Goal: Transaction & Acquisition: Subscribe to service/newsletter

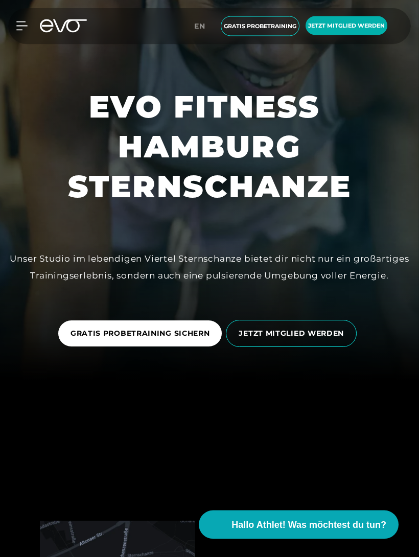
scroll to position [178, 0]
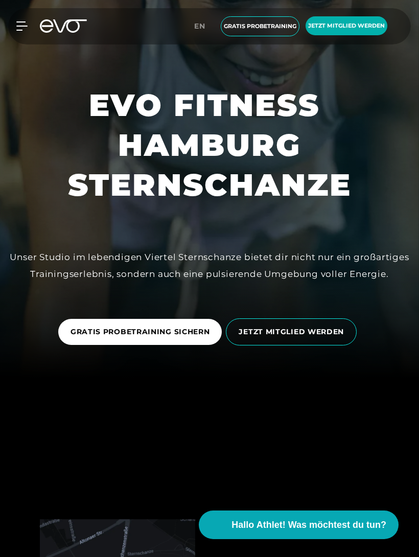
click at [346, 345] on span "JETZT MITGLIED WERDEN" at bounding box center [291, 331] width 131 height 27
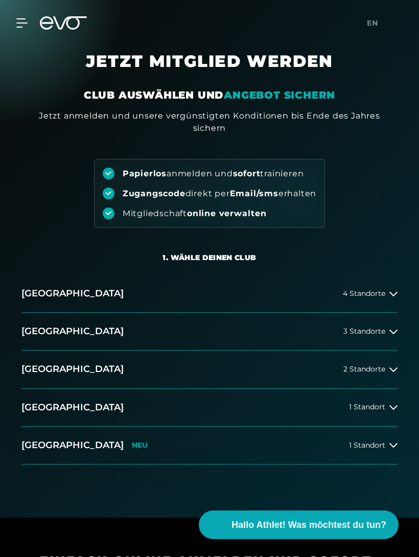
click at [390, 294] on icon at bounding box center [393, 294] width 8 height 8
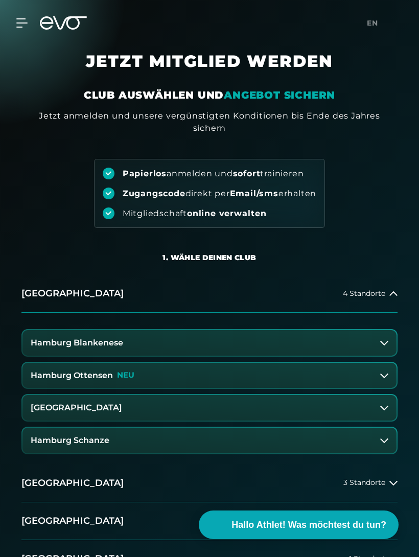
click at [392, 292] on icon at bounding box center [393, 293] width 8 height 5
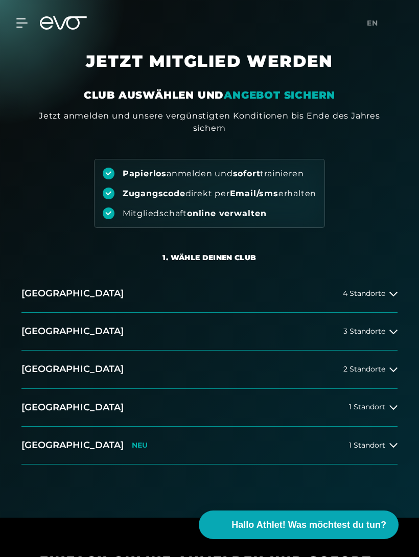
click at [376, 292] on span "4 Standorte" at bounding box center [364, 294] width 42 height 8
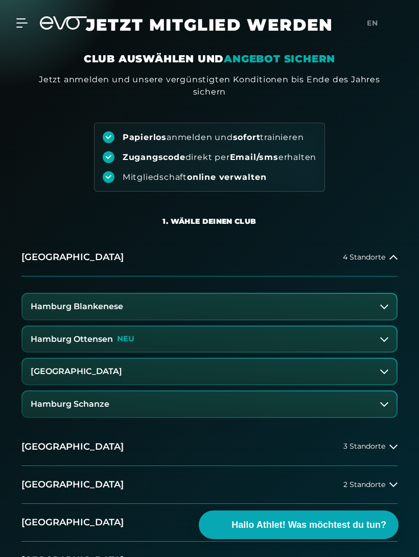
scroll to position [38, 0]
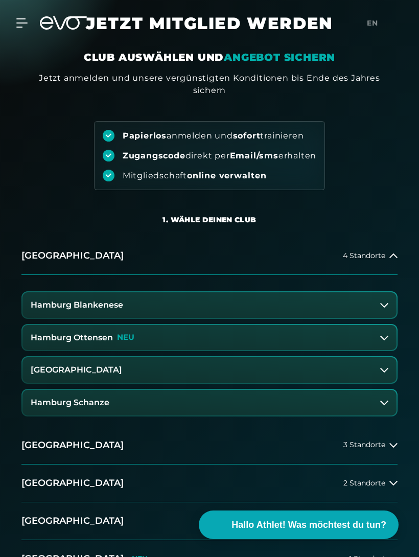
click at [369, 402] on button "Hamburg Schanze" at bounding box center [209, 403] width 374 height 26
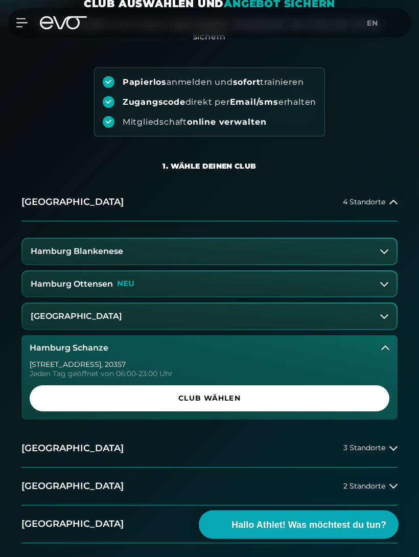
scroll to position [94, 0]
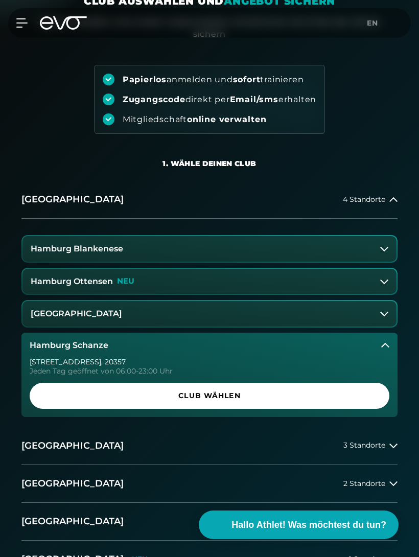
click at [361, 395] on span "Club wählen" at bounding box center [209, 395] width 335 height 11
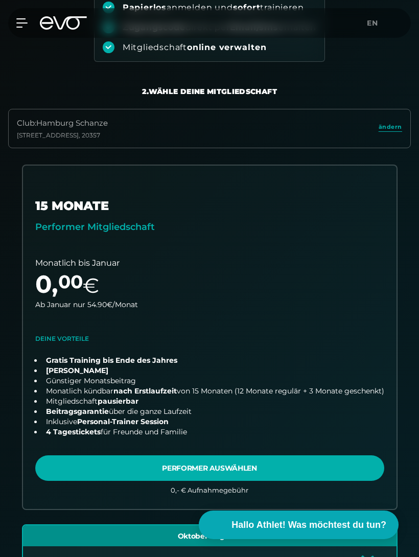
scroll to position [0, 0]
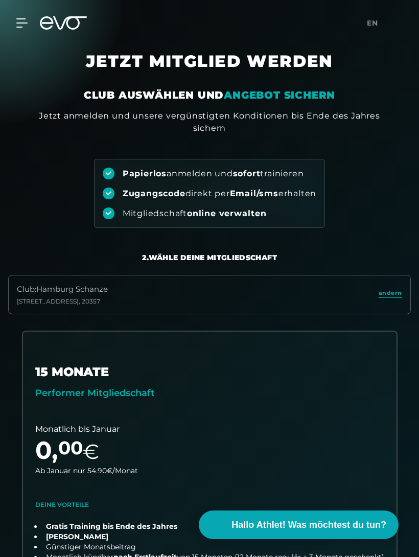
click at [30, 20] on div "MyEVO Login Über EVO Mitgliedschaften Probetraining TAGESPASS EVO Studios [GEOG…" at bounding box center [16, 22] width 36 height 9
click at [26, 25] on icon at bounding box center [21, 22] width 11 height 9
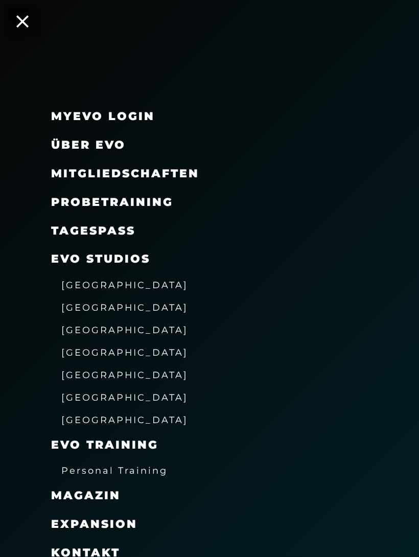
click at [174, 178] on span "Mitgliedschaften" at bounding box center [125, 173] width 148 height 14
click at [178, 170] on span "Mitgliedschaften" at bounding box center [125, 173] width 148 height 14
click at [101, 231] on link "TAGESPASS" at bounding box center [93, 231] width 84 height 14
click at [65, 173] on span "Mitgliedschaften" at bounding box center [125, 173] width 148 height 14
click at [173, 169] on span "Mitgliedschaften" at bounding box center [125, 173] width 148 height 14
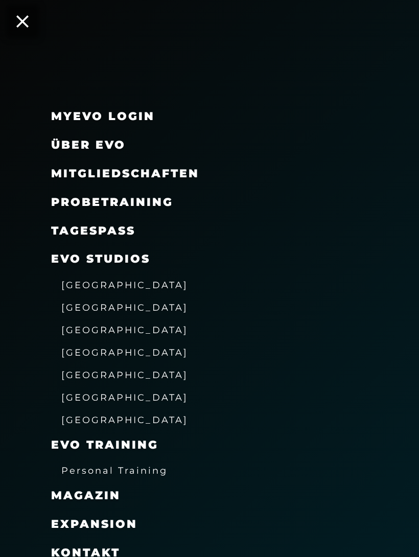
click at [179, 170] on span "Mitgliedschaften" at bounding box center [125, 173] width 148 height 14
click at [178, 170] on span "Mitgliedschaften" at bounding box center [125, 173] width 148 height 14
click at [84, 173] on span "Mitgliedschaften" at bounding box center [125, 173] width 148 height 14
click at [83, 171] on span "Mitgliedschaften" at bounding box center [125, 173] width 148 height 14
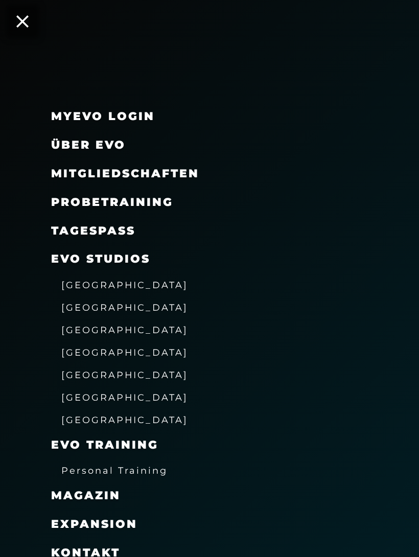
click at [184, 172] on span "Mitgliedschaften" at bounding box center [125, 173] width 148 height 14
click at [183, 172] on span "Mitgliedschaften" at bounding box center [125, 173] width 148 height 14
click at [177, 170] on span "Mitgliedschaften" at bounding box center [125, 173] width 148 height 14
click at [182, 166] on span "Mitgliedschaften" at bounding box center [125, 173] width 148 height 14
